Goal: Check status: Check status

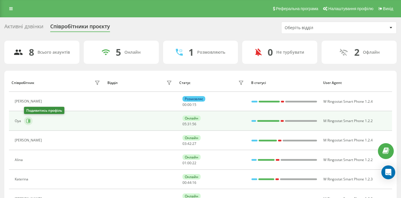
click at [28, 122] on icon at bounding box center [28, 121] width 5 height 5
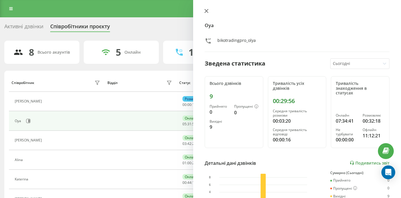
click at [206, 10] on icon at bounding box center [207, 11] width 4 height 4
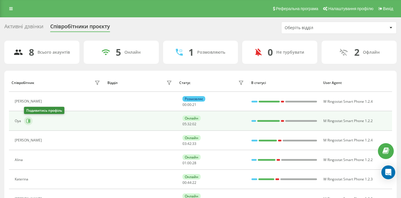
click at [28, 122] on icon at bounding box center [28, 121] width 5 height 5
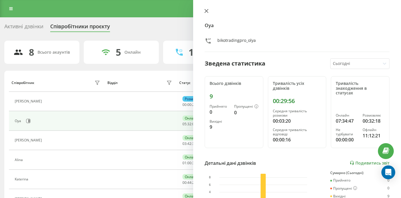
drag, startPoint x: 205, startPoint y: 13, endPoint x: 200, endPoint y: 11, distance: 5.2
click at [205, 13] on icon at bounding box center [206, 10] width 3 height 3
